Goal: Information Seeking & Learning: Find specific page/section

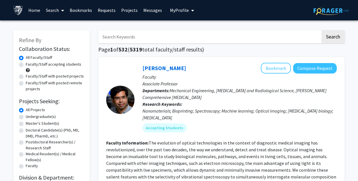
click at [233, 39] on input "Search Keywords" at bounding box center [209, 36] width 222 height 13
click at [321, 30] on button "Search" at bounding box center [332, 36] width 23 height 13
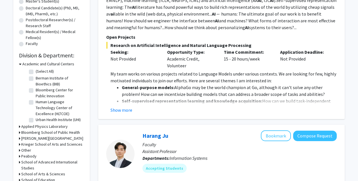
scroll to position [125, 0]
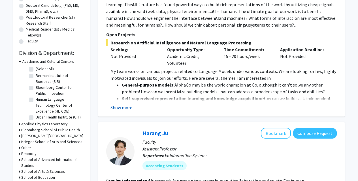
click at [122, 108] on button "Show more" at bounding box center [121, 107] width 22 height 7
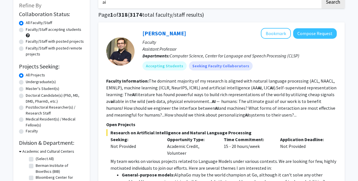
scroll to position [0, 0]
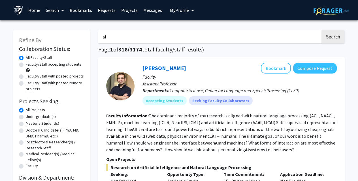
click at [117, 34] on input "ai" at bounding box center [209, 36] width 222 height 13
type input "ai brain"
click at [321, 30] on button "Search" at bounding box center [332, 36] width 23 height 13
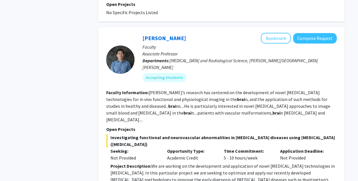
scroll to position [345, 0]
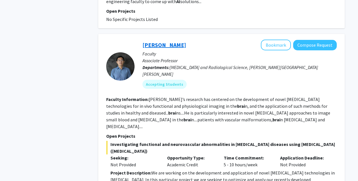
click at [153, 41] on link "[PERSON_NAME]" at bounding box center [164, 44] width 44 height 7
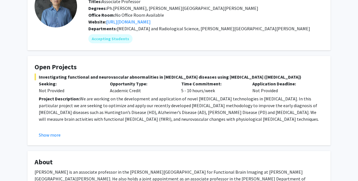
scroll to position [48, 0]
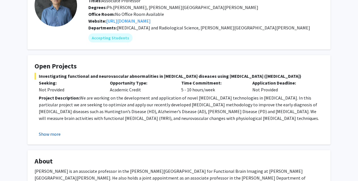
click at [54, 133] on button "Show more" at bounding box center [50, 134] width 22 height 7
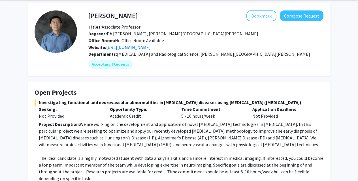
scroll to position [0, 0]
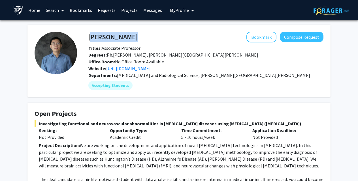
drag, startPoint x: 113, startPoint y: 38, endPoint x: 89, endPoint y: 37, distance: 24.1
click at [89, 37] on div "Jun Hua Bookmark Compose Request" at bounding box center [205, 37] width 243 height 11
copy h4 "[PERSON_NAME]"
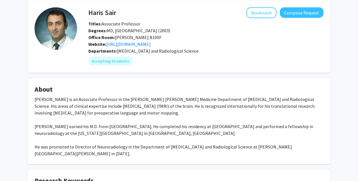
scroll to position [23, 0]
